Goal: Navigation & Orientation: Find specific page/section

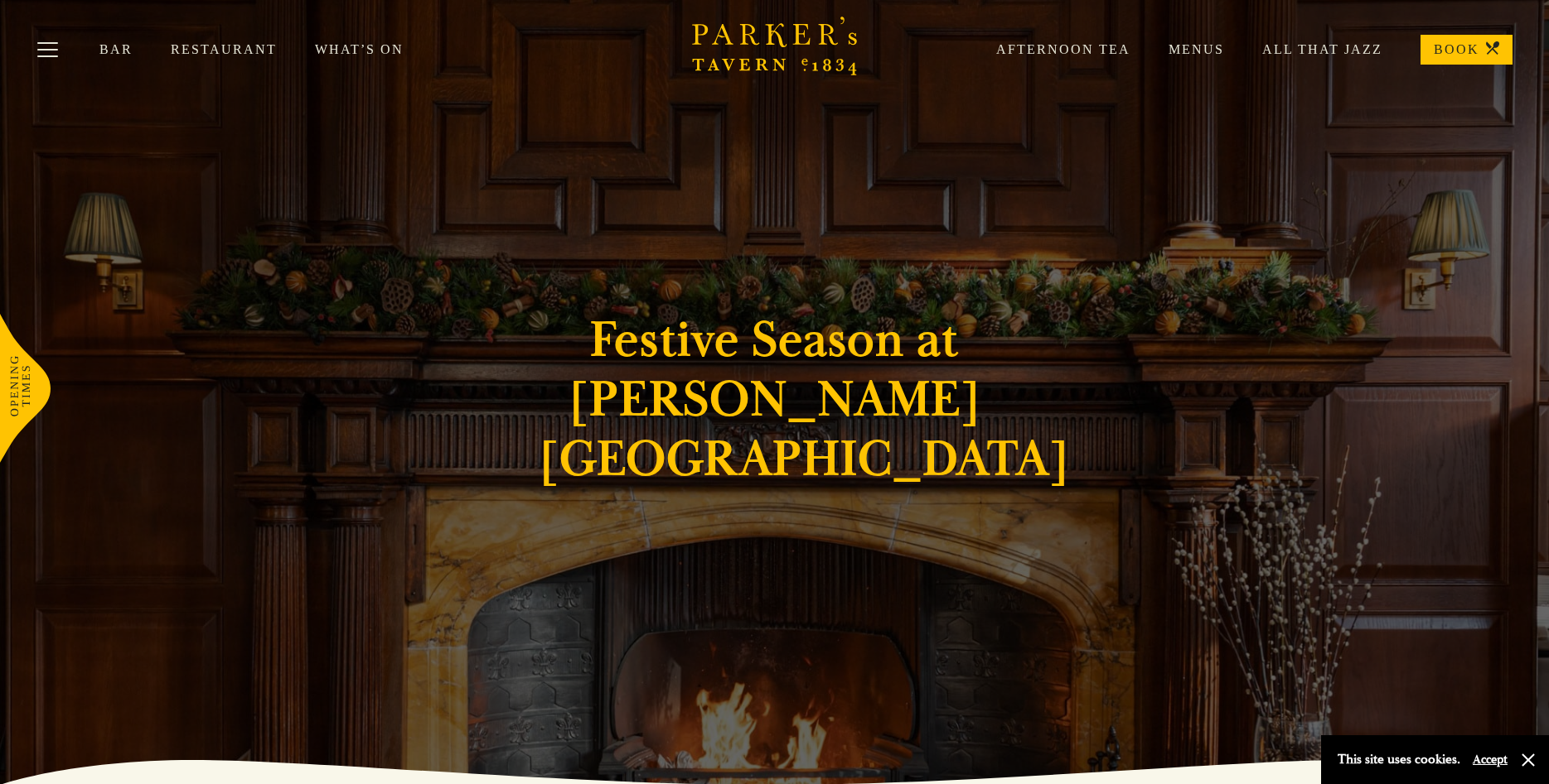
click at [1211, 45] on link "Menus" at bounding box center [1177, 49] width 94 height 16
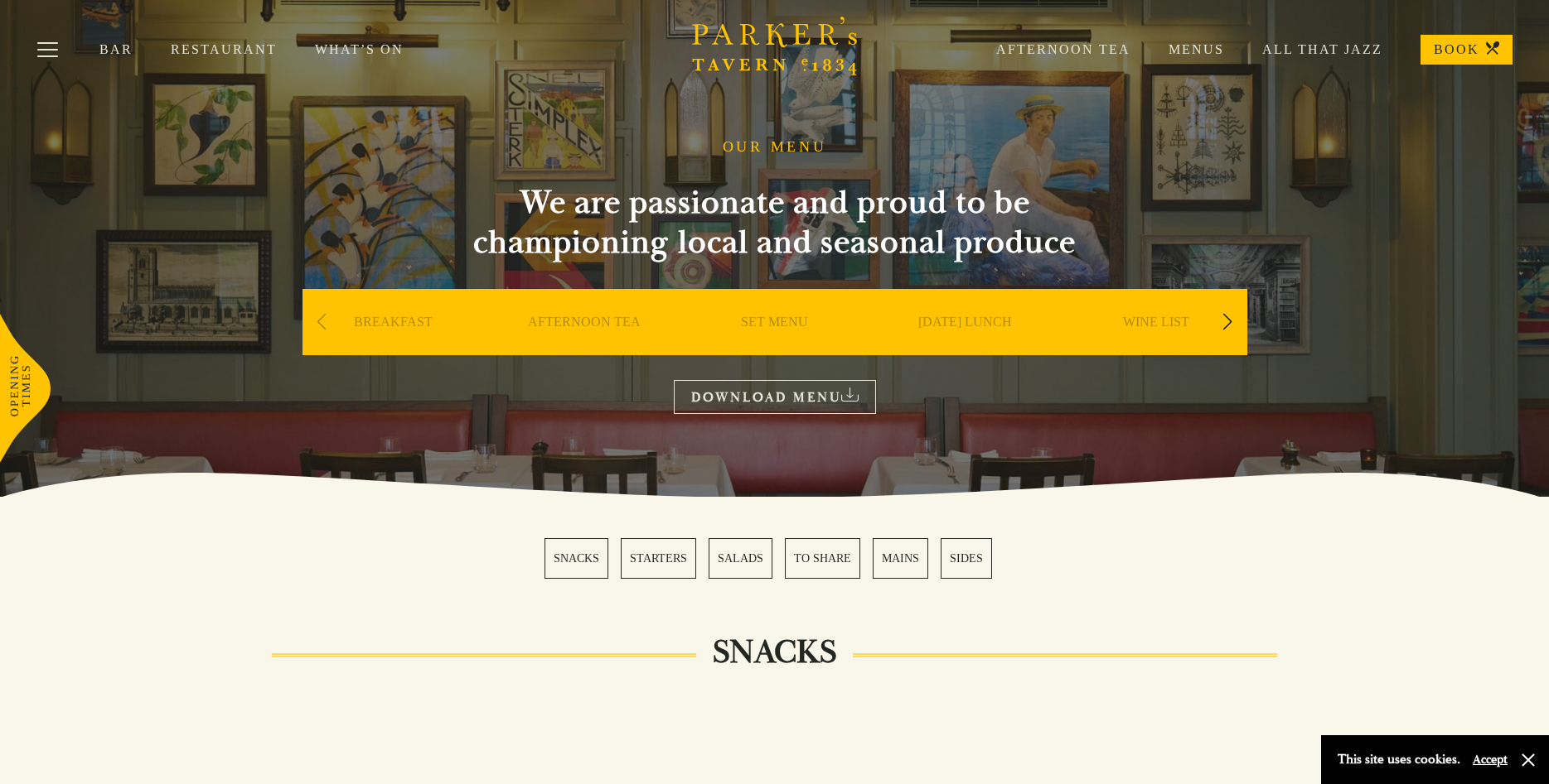
click at [347, 51] on link "What’s On" at bounding box center [378, 49] width 127 height 16
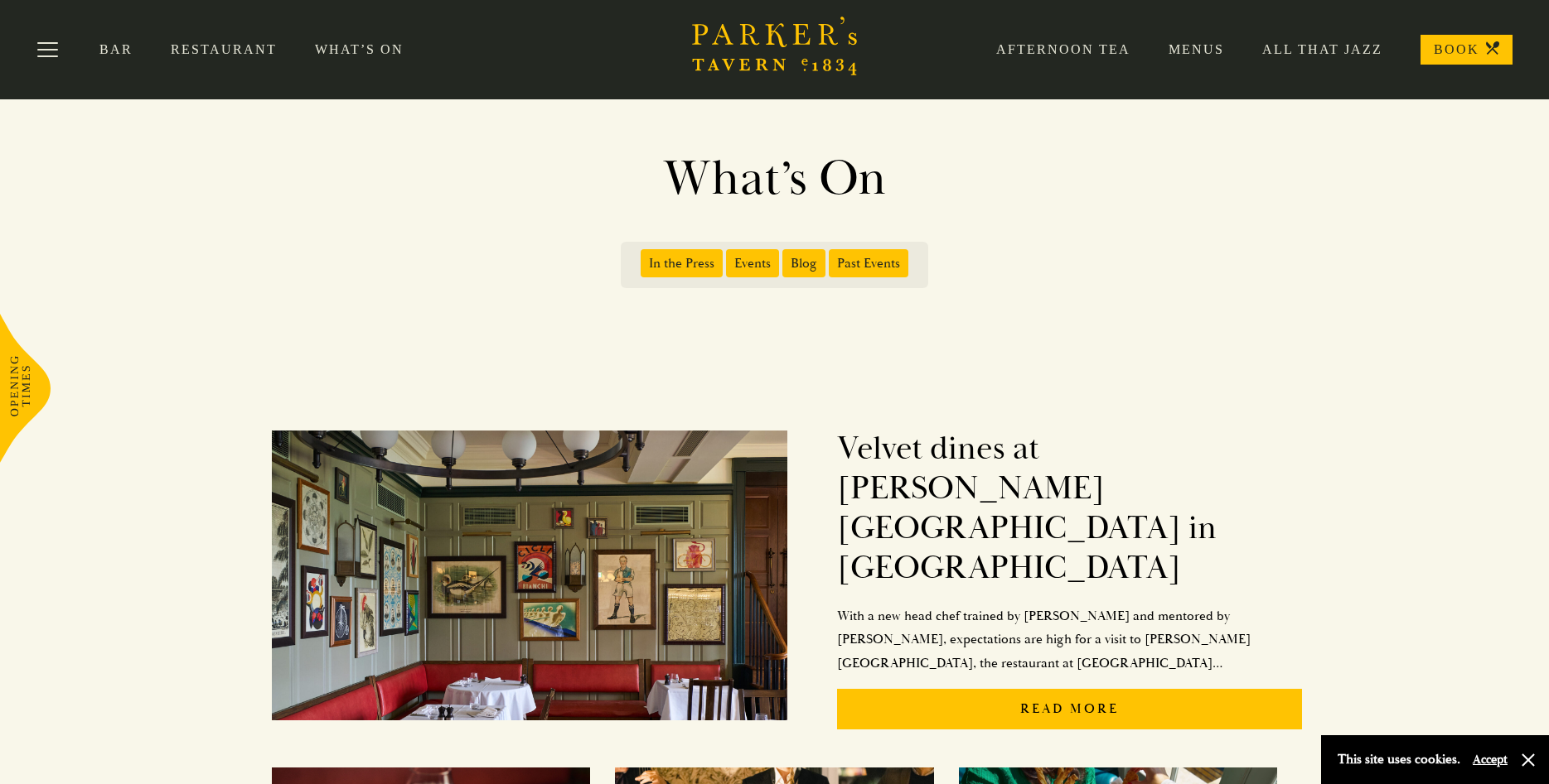
click at [225, 52] on link "Restaurant" at bounding box center [243, 49] width 144 height 16
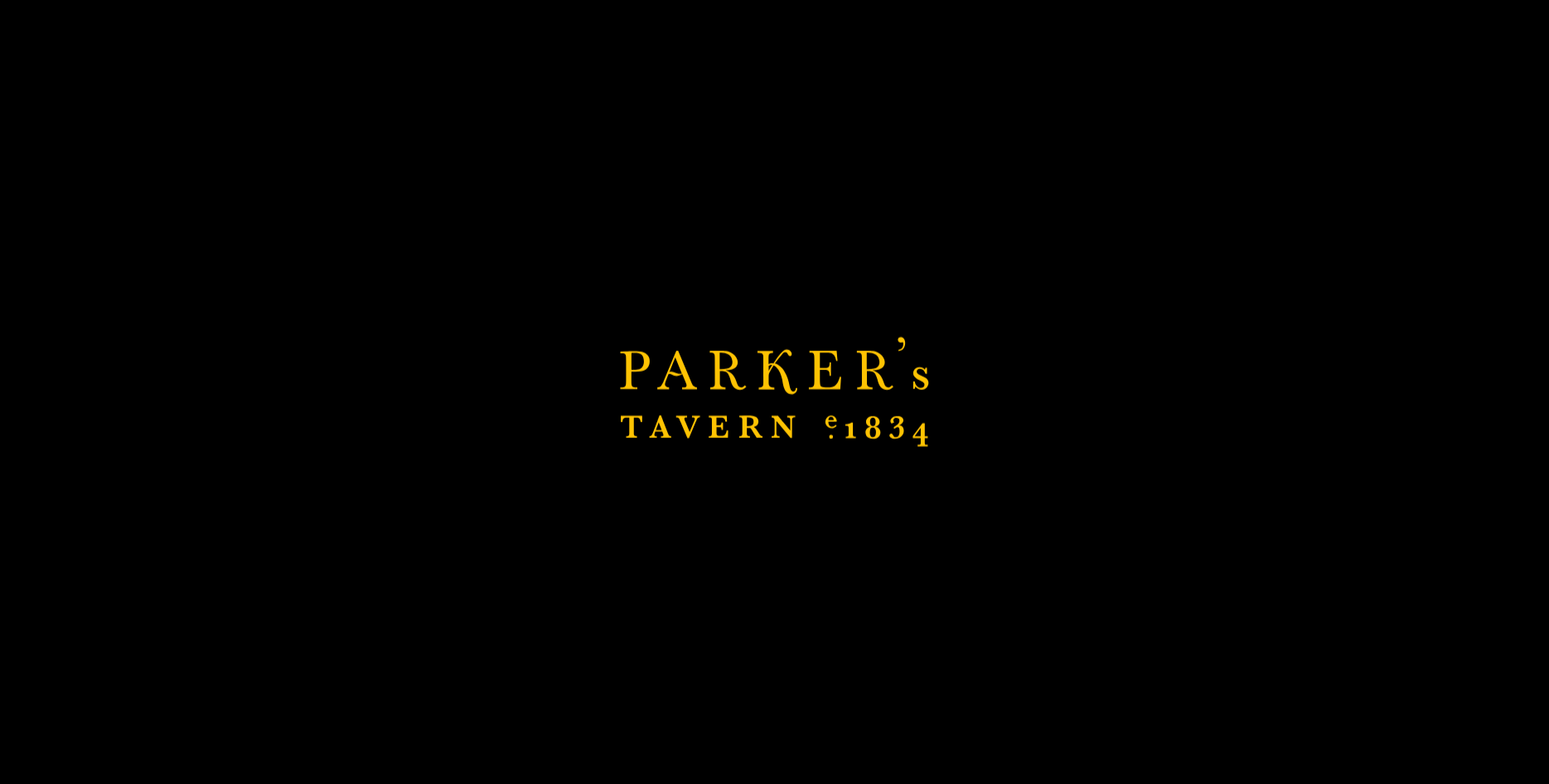
scroll to position [422, 0]
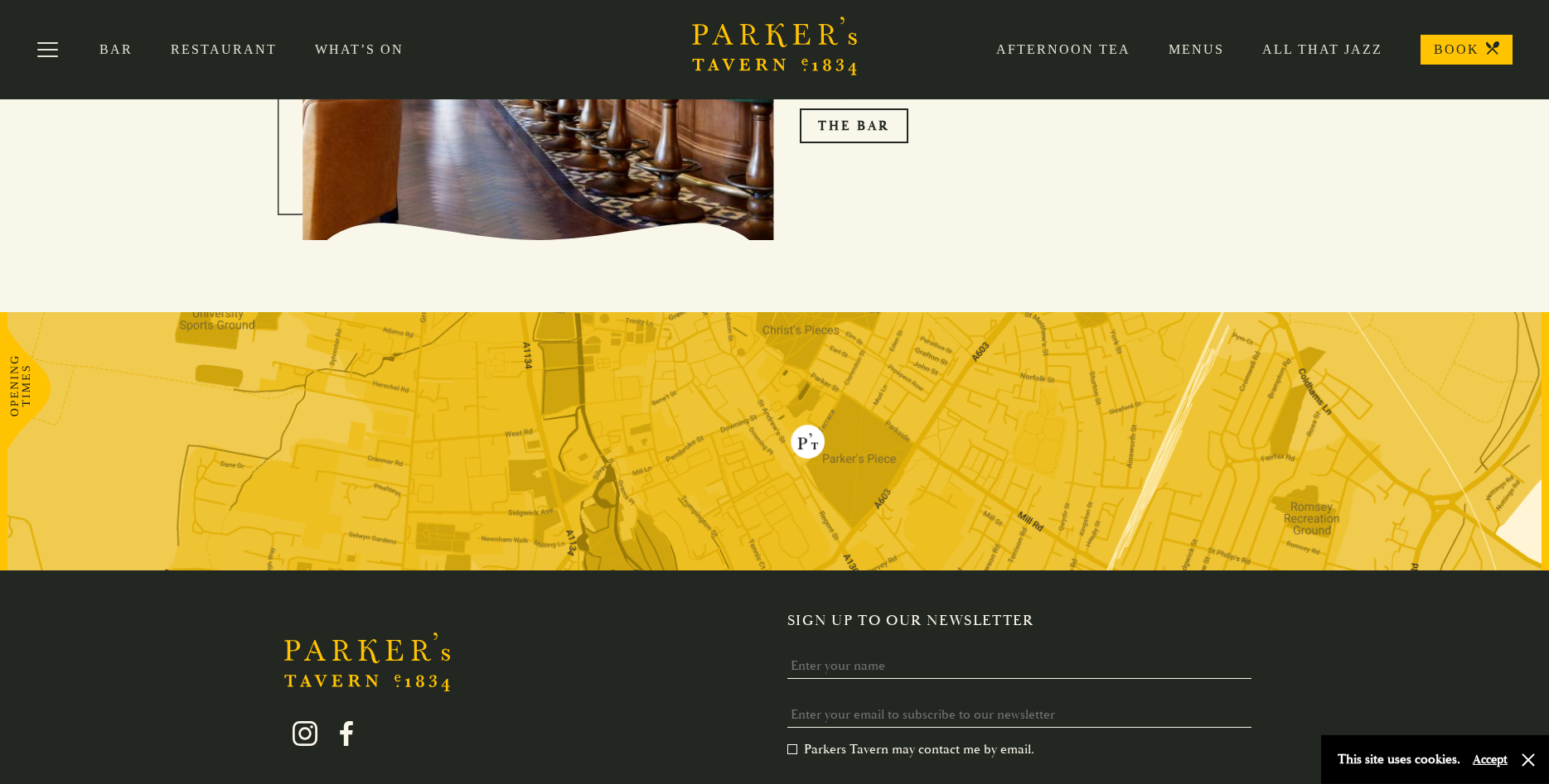
scroll to position [2807, 0]
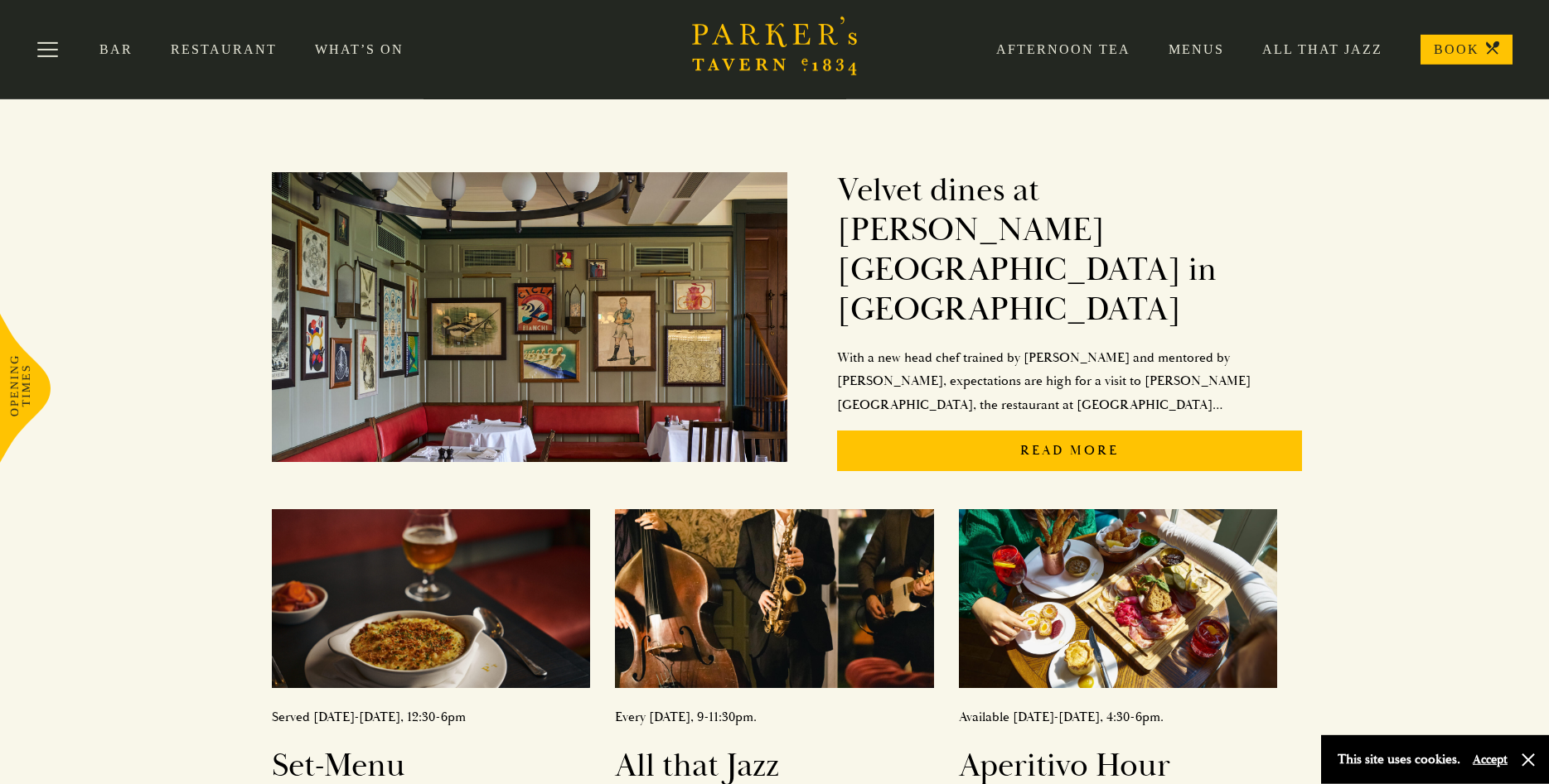
scroll to position [170, 0]
